Goal: Navigation & Orientation: Find specific page/section

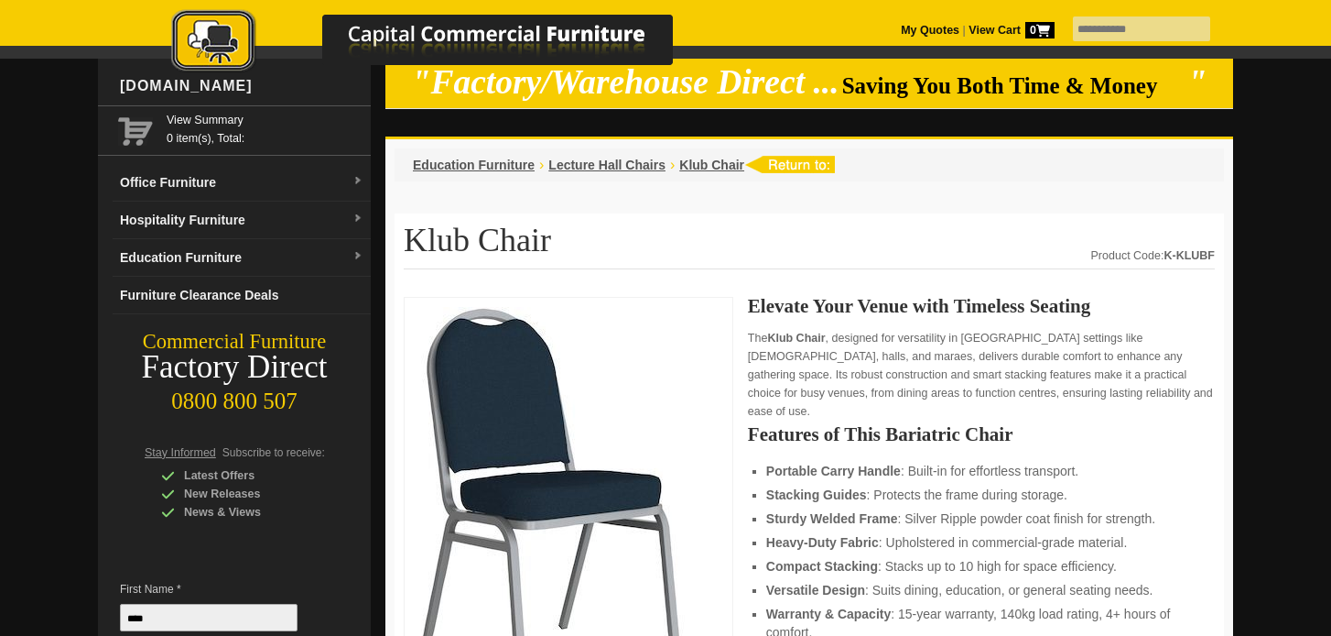
scroll to position [36, 0]
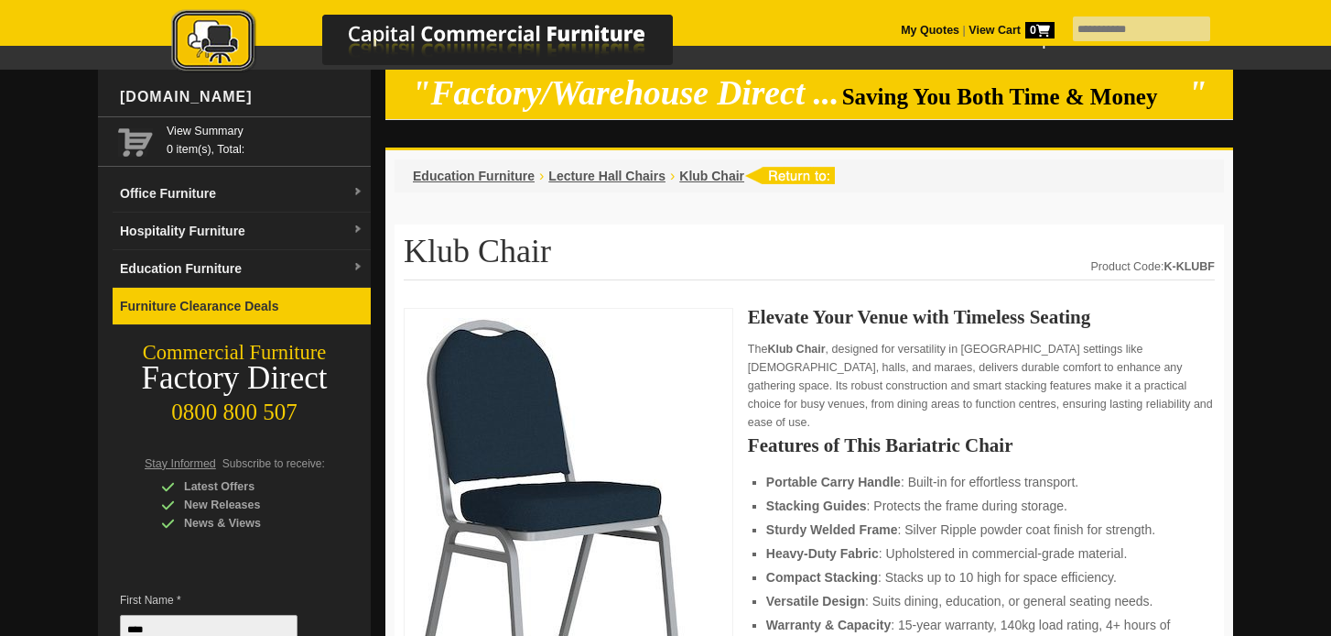
click at [220, 307] on link "Furniture Clearance Deals" at bounding box center [242, 307] width 258 height 38
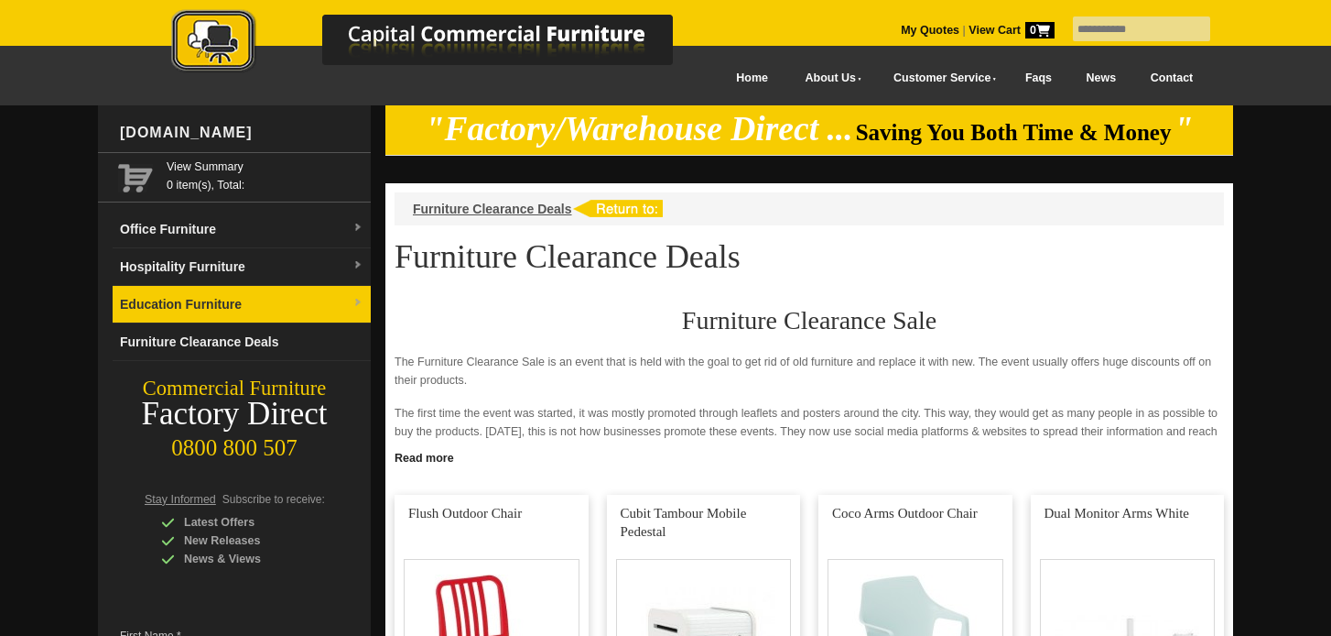
click at [207, 299] on link "Education Furniture" at bounding box center [242, 305] width 258 height 38
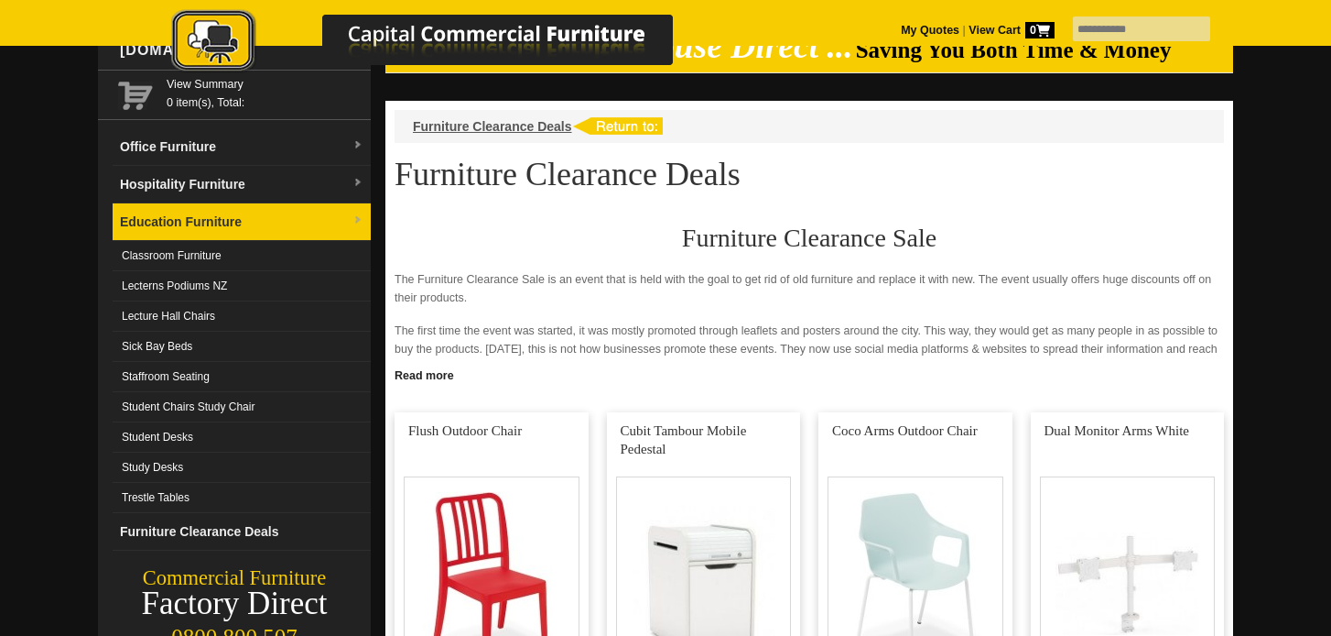
scroll to position [83, 0]
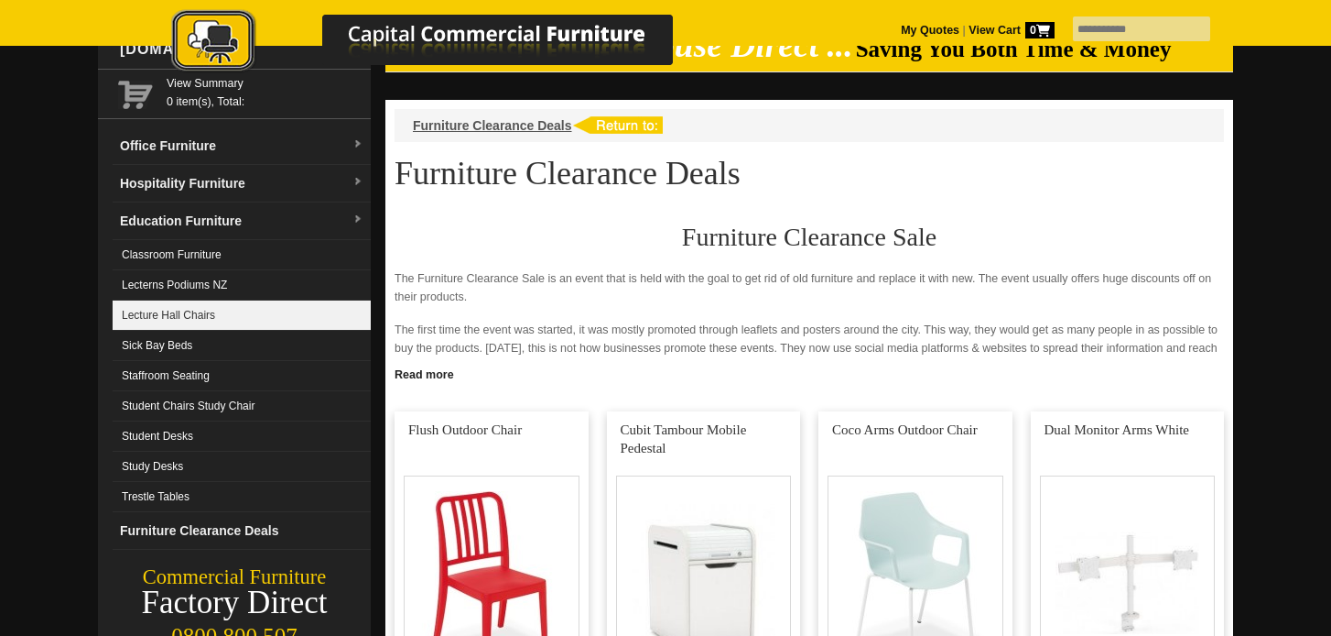
click at [226, 314] on link "Lecture Hall Chairs" at bounding box center [242, 315] width 258 height 30
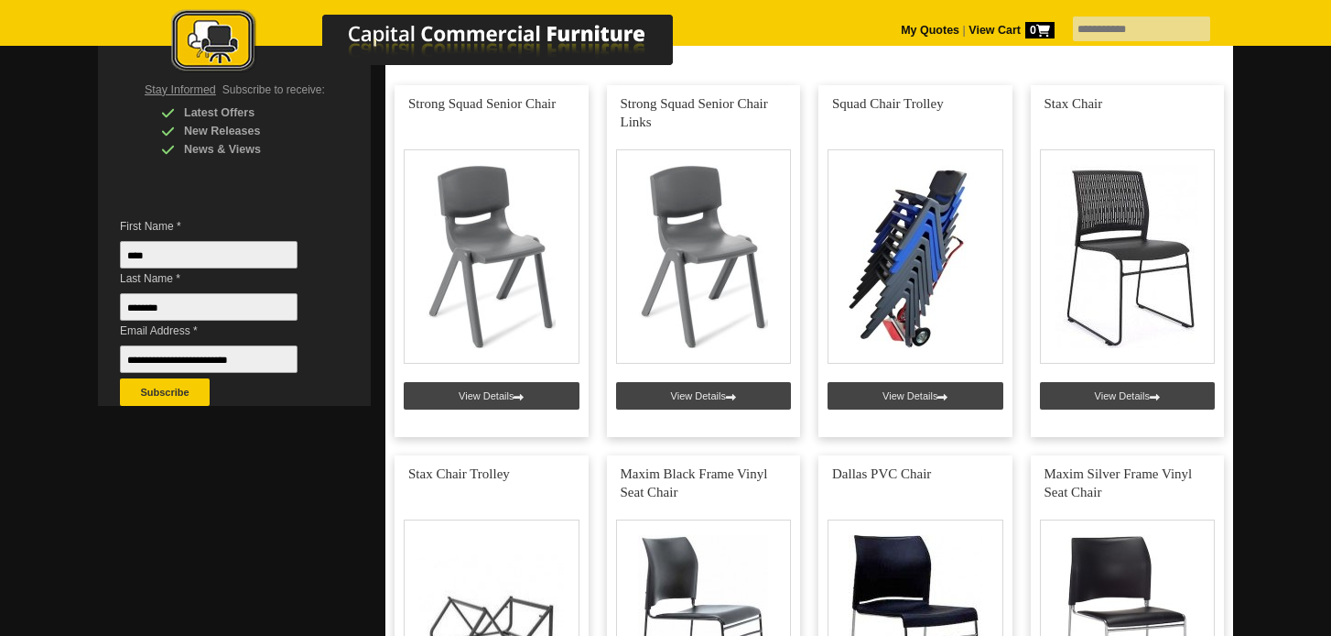
scroll to position [408, 0]
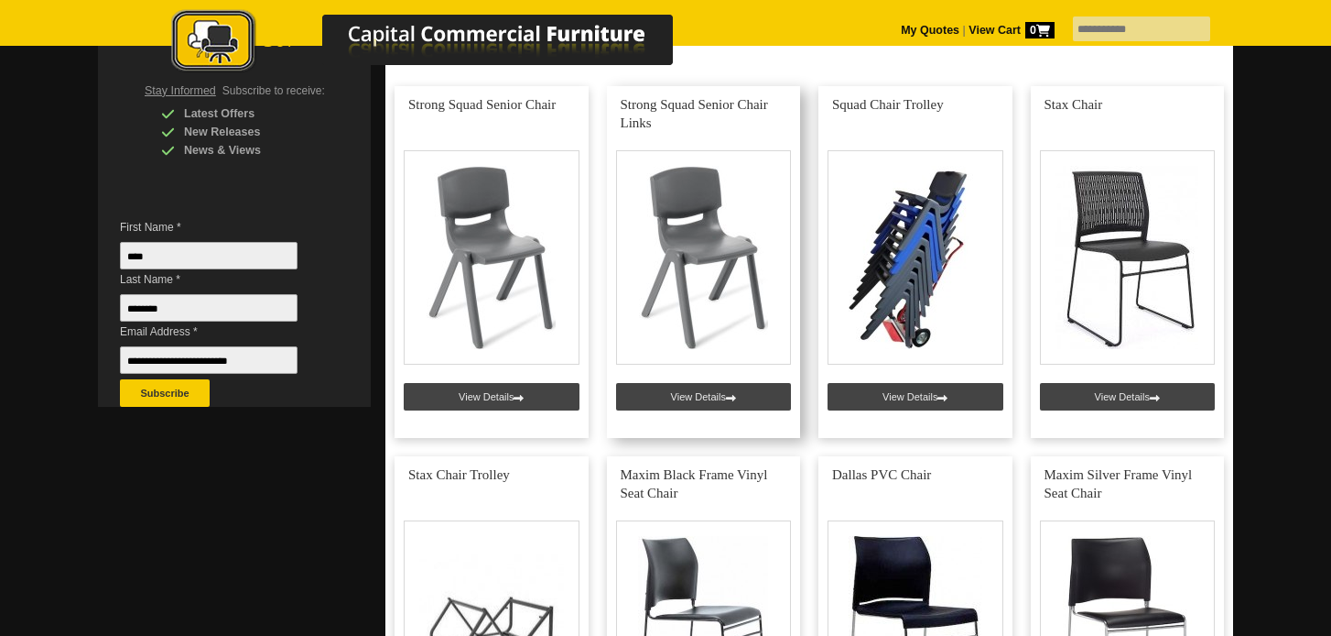
click at [709, 400] on link at bounding box center [704, 262] width 194 height 352
